Goal: Task Accomplishment & Management: Use online tool/utility

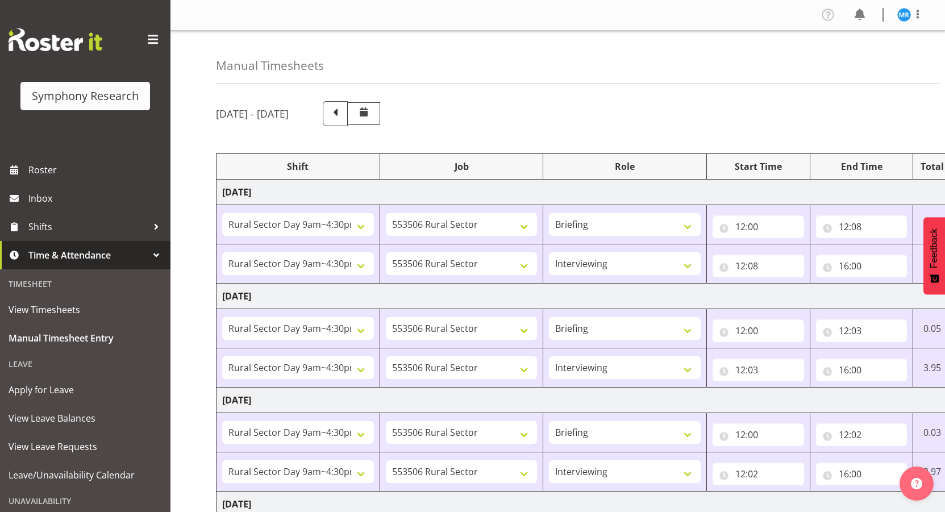
select select "81561"
select select "10587"
select select "81561"
select select "10587"
select select "47"
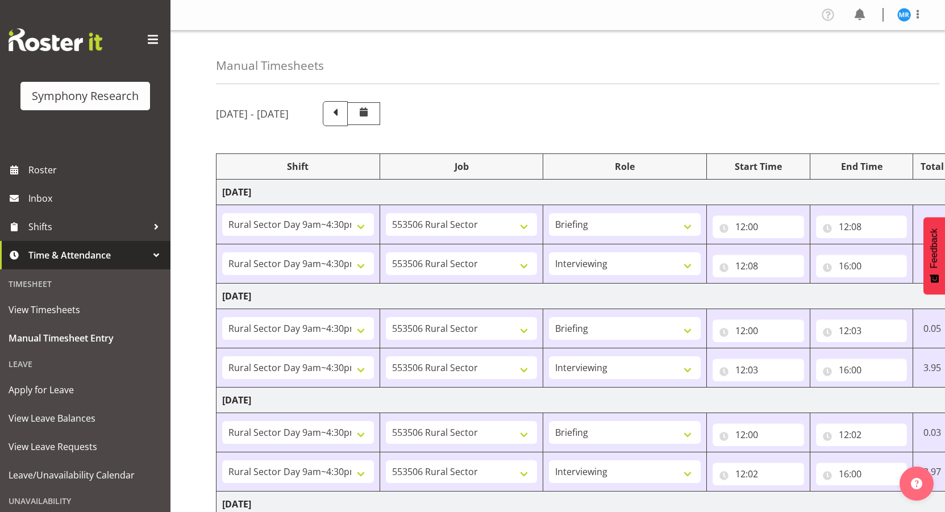
select select "81561"
select select "10587"
select select "81561"
select select "10587"
select select "47"
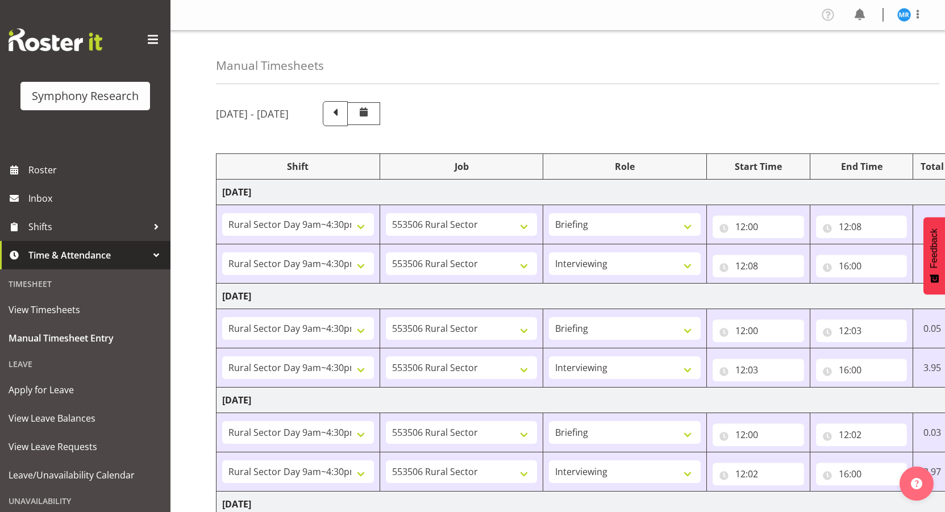
select select "81561"
select select "10587"
select select "81561"
select select "10587"
select select "47"
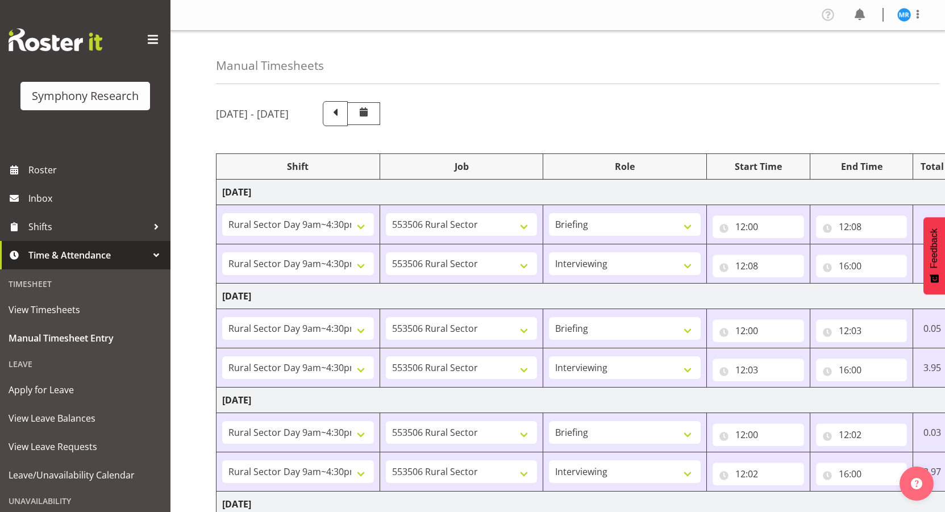
select select "81561"
select select "10587"
select select "81561"
select select "10587"
select select "47"
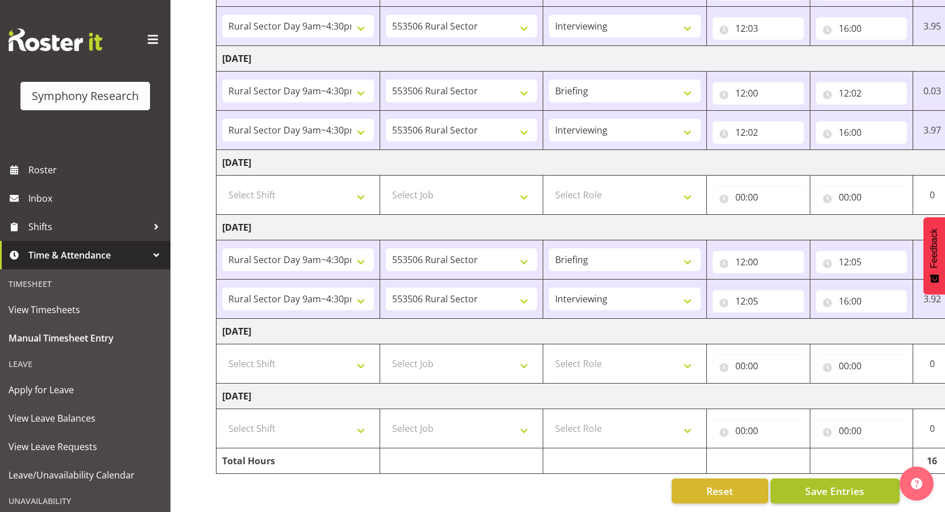
scroll to position [0, 66]
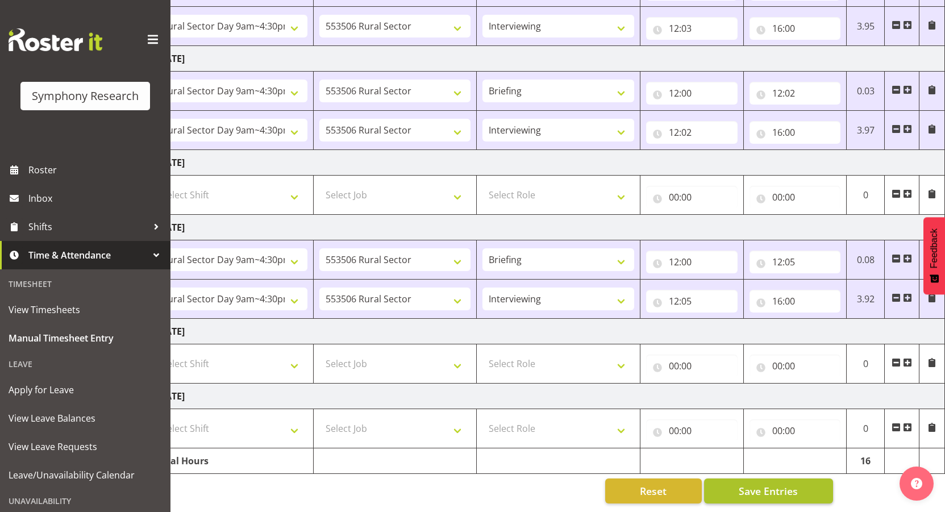
click at [776, 487] on span "Save Entries" at bounding box center [768, 491] width 59 height 15
click at [779, 484] on span "Save Entries" at bounding box center [768, 491] width 59 height 15
click at [764, 484] on span "Save Entries" at bounding box center [768, 491] width 59 height 15
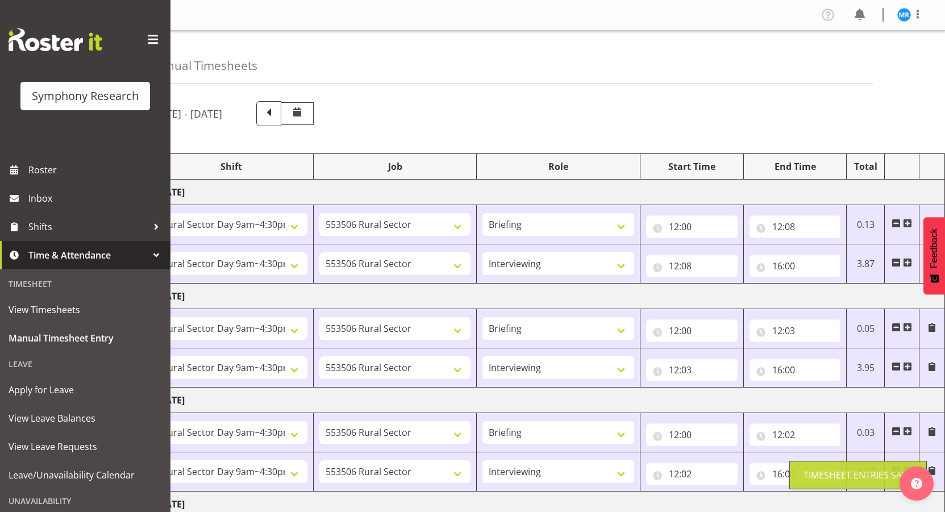
scroll to position [1, 0]
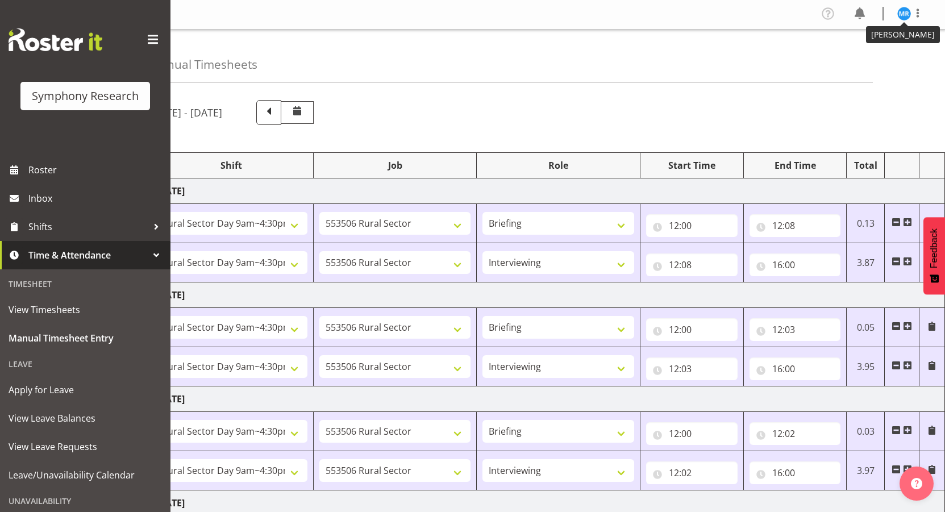
click at [910, 11] on img at bounding box center [904, 14] width 14 height 14
click at [875, 63] on link "Log Out" at bounding box center [869, 58] width 109 height 20
